Goal: Find specific page/section: Find specific page/section

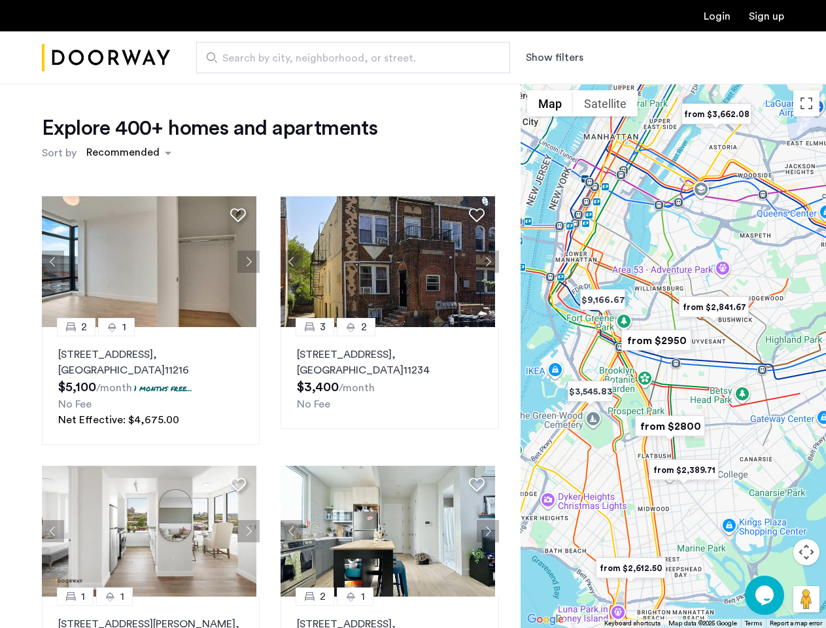
click at [553, 58] on button "Show filters" at bounding box center [555, 58] width 58 height 16
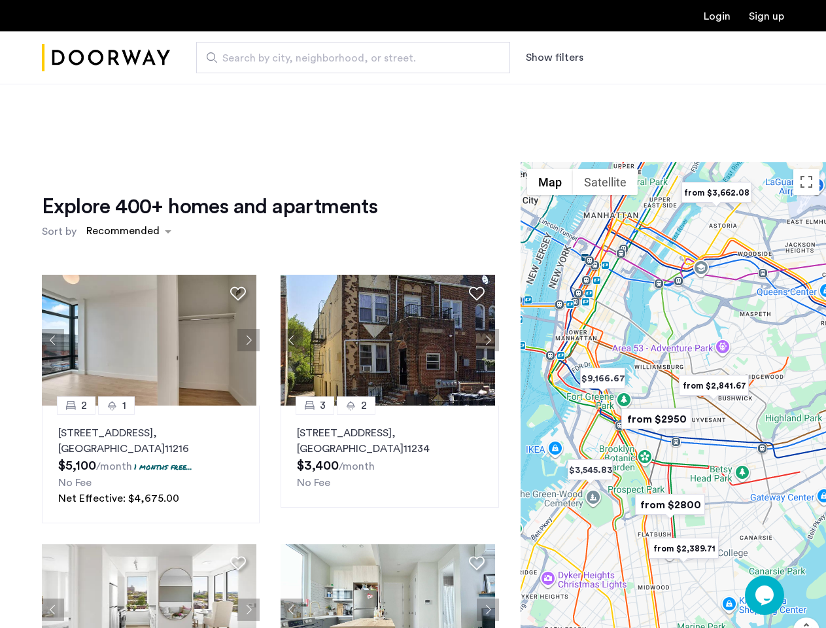
click at [128, 153] on div "Explore 400+ homes and apartments Sort by Recommended 2 1 [STREET_ADDRESS] $5,1…" at bounding box center [413, 437] width 826 height 707
click at [53, 261] on div "Explore 400+ homes and apartments Sort by Recommended 2 1 [STREET_ADDRESS] $5,1…" at bounding box center [270, 451] width 457 height 514
click at [238, 214] on h1 "Explore 400+ homes and apartments" at bounding box center [209, 207] width 335 height 26
click at [149, 261] on div "Explore 400+ homes and apartments Sort by Recommended 2 1 [STREET_ADDRESS] $5,1…" at bounding box center [270, 451] width 457 height 514
click at [245, 261] on div "Explore 400+ homes and apartments Sort by Recommended 2 1 [STREET_ADDRESS] $5,1…" at bounding box center [270, 451] width 457 height 514
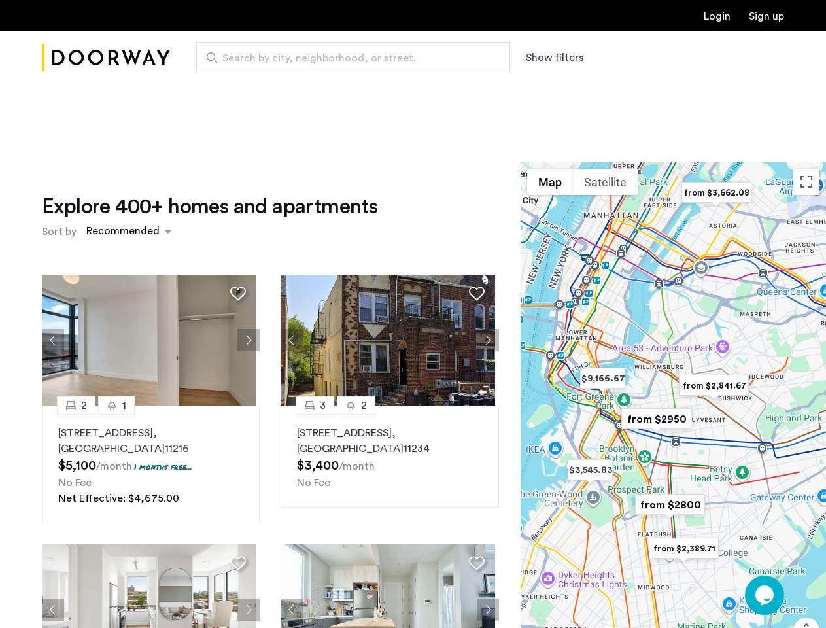
click at [149, 386] on img at bounding box center [149, 340] width 214 height 131
click at [288, 261] on div "Explore 400+ homes and apartments Sort by Recommended 2 1 [STREET_ADDRESS] $5,1…" at bounding box center [270, 451] width 457 height 514
click at [473, 214] on div "Explore 400+ homes and apartments Sort by Recommended" at bounding box center [270, 219] width 457 height 50
click at [384, 261] on div "Explore 400+ homes and apartments Sort by Recommended 2 1 [STREET_ADDRESS] $5,1…" at bounding box center [270, 451] width 457 height 514
